Goal: Information Seeking & Learning: Learn about a topic

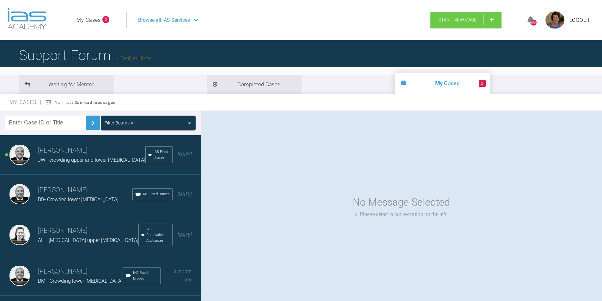
click at [107, 161] on span "JW - crowding upper and lower incisors" at bounding box center [91, 160] width 107 height 6
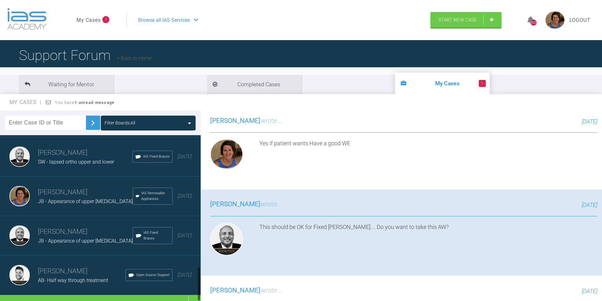
scroll to position [646, 0]
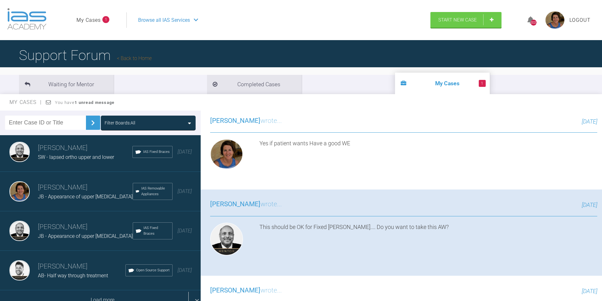
click at [116, 290] on div "Load more" at bounding box center [102, 300] width 205 height 20
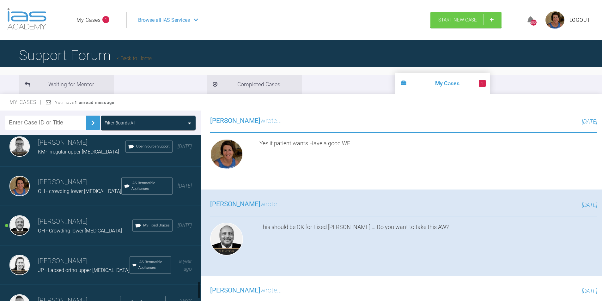
scroll to position [1405, 0]
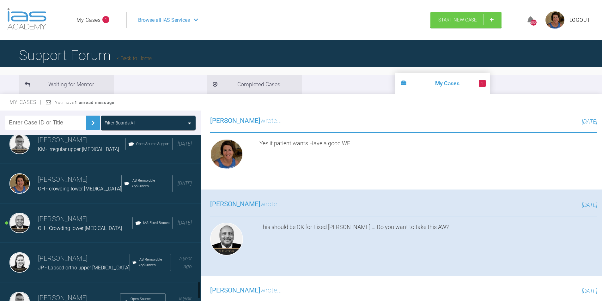
click at [66, 225] on span "OH - Crowding lower incisors" at bounding box center [80, 228] width 84 height 6
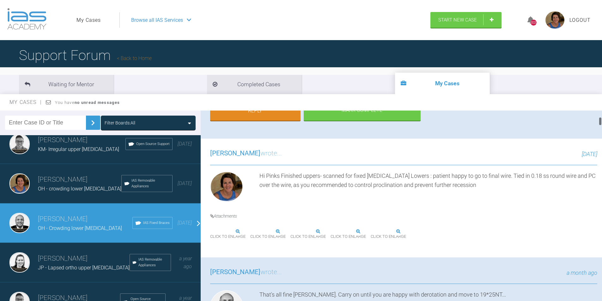
scroll to position [190, 0]
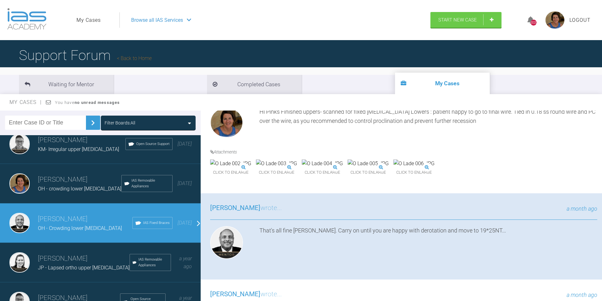
click at [246, 178] on span "Click to enlarge" at bounding box center [230, 173] width 41 height 10
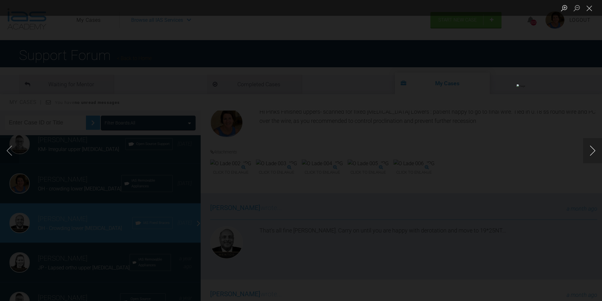
click at [591, 150] on button "Next image" at bounding box center [592, 150] width 19 height 25
click at [595, 150] on button "Next image" at bounding box center [592, 150] width 19 height 25
click at [591, 151] on button "Next image" at bounding box center [592, 150] width 19 height 25
click at [594, 150] on button "Next image" at bounding box center [592, 150] width 19 height 25
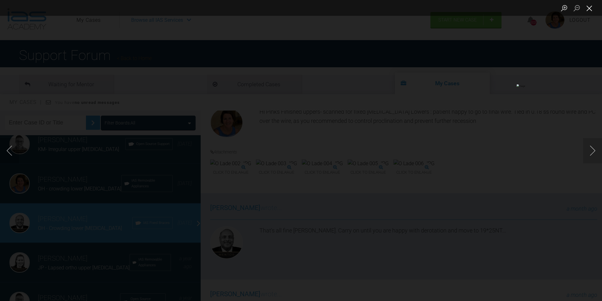
click at [587, 9] on button "Close lightbox" at bounding box center [589, 8] width 13 height 11
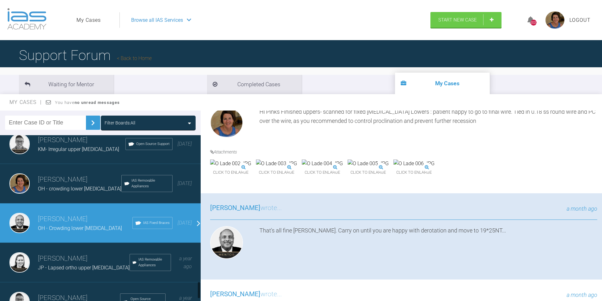
click at [180, 121] on div "Filter Boards: All" at bounding box center [148, 122] width 87 height 7
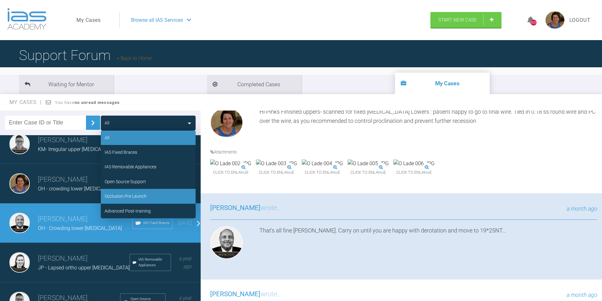
click at [134, 197] on div "Occlusion Pre Launch" at bounding box center [126, 196] width 42 height 7
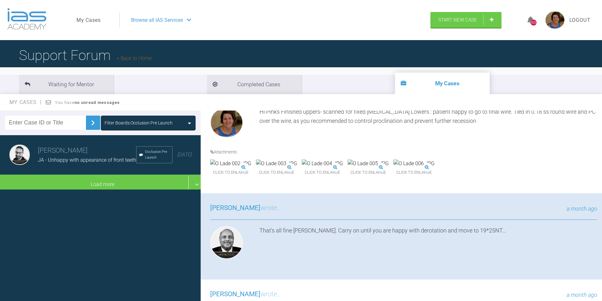
scroll to position [0, 0]
click at [76, 163] on span "JA - Unhappy with appearance of front teeth" at bounding box center [87, 160] width 98 height 6
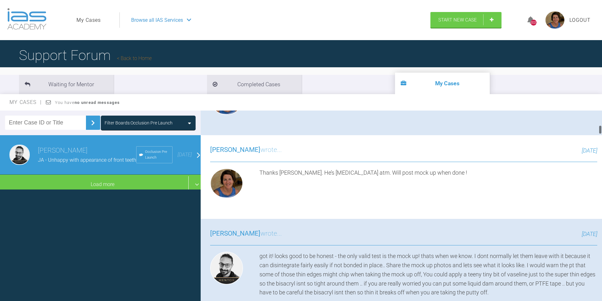
scroll to position [284, 0]
